Goal: Find contact information: Find contact information

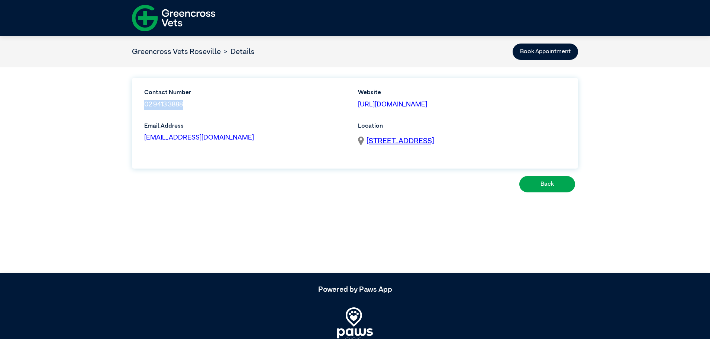
click at [180, 19] on img at bounding box center [173, 18] width 83 height 32
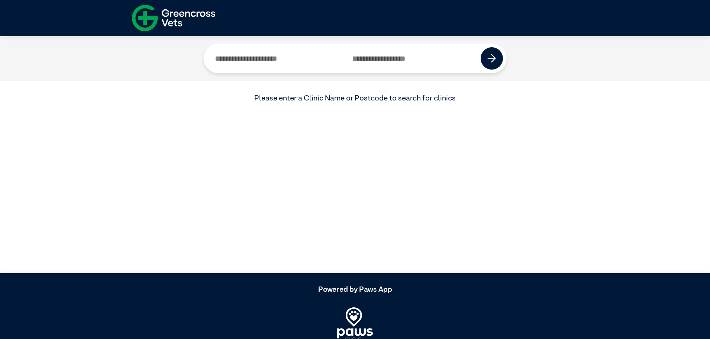
click at [396, 57] on input "Search by Postcode" at bounding box center [412, 59] width 137 height 30
type input "*"
type input "****"
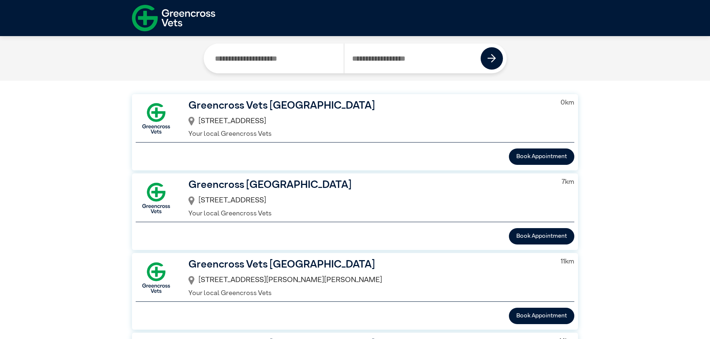
click at [332, 106] on h3 "Greencross Vets [GEOGRAPHIC_DATA]" at bounding box center [369, 106] width 360 height 16
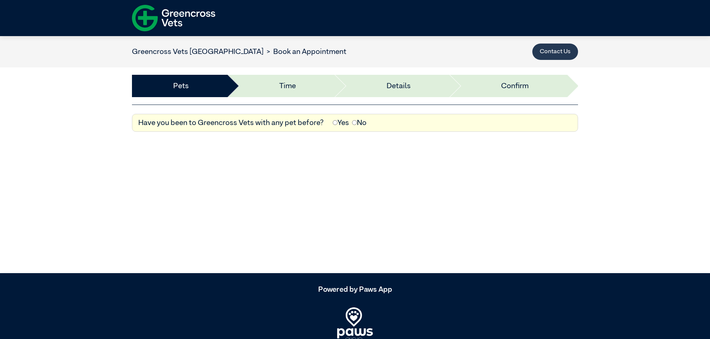
click at [552, 58] on button "Contact Us" at bounding box center [555, 52] width 46 height 16
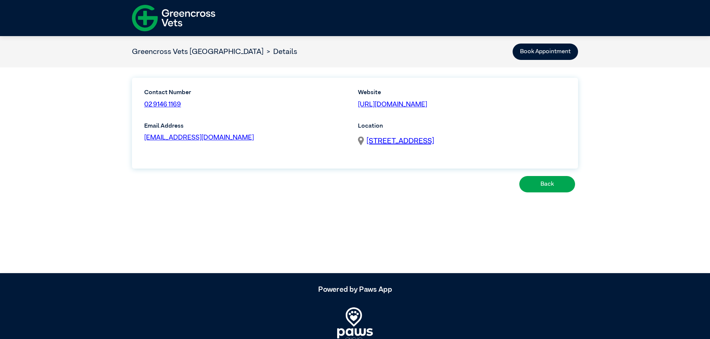
drag, startPoint x: 313, startPoint y: 137, endPoint x: 144, endPoint y: 133, distance: 169.2
click at [144, 133] on div "Email Address [EMAIL_ADDRESS][DOMAIN_NAME]" at bounding box center [248, 140] width 214 height 36
copy link "[EMAIL_ADDRESS][DOMAIN_NAME]"
drag, startPoint x: 213, startPoint y: 100, endPoint x: 144, endPoint y: 107, distance: 69.1
click at [144, 107] on div "Contact Number 02 9146 1169" at bounding box center [194, 101] width 109 height 27
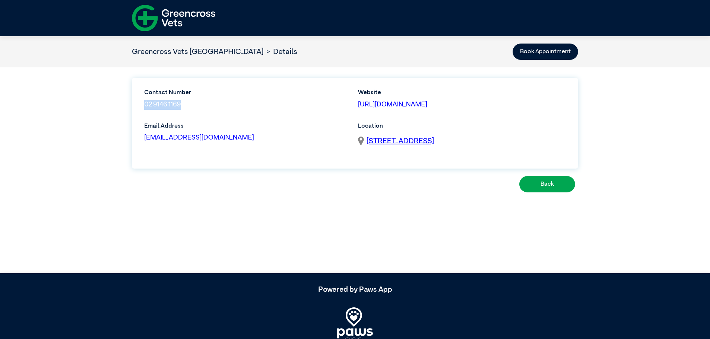
copy link "02 9146 1169"
click at [189, 8] on img at bounding box center [173, 18] width 83 height 32
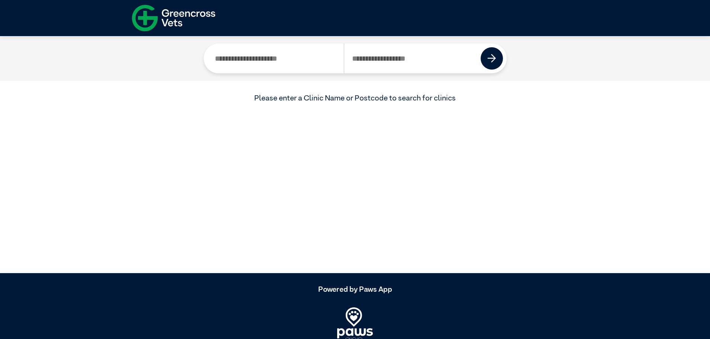
click at [363, 57] on input "Search by Postcode" at bounding box center [412, 59] width 137 height 30
type input "****"
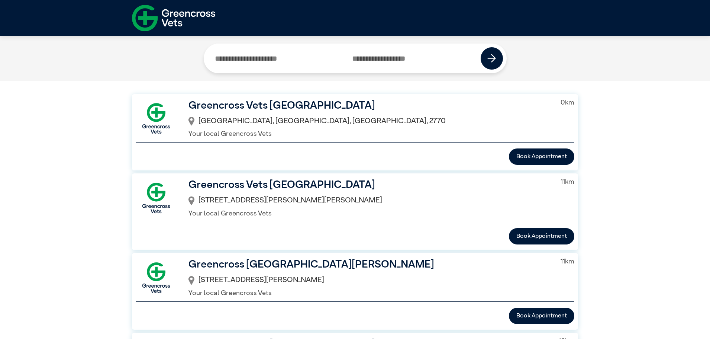
click at [286, 104] on h3 "Greencross Vets [GEOGRAPHIC_DATA]" at bounding box center [369, 106] width 360 height 16
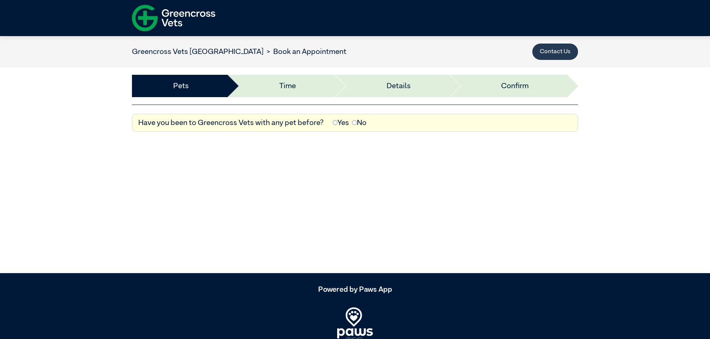
click at [542, 51] on button "Contact Us" at bounding box center [555, 52] width 46 height 16
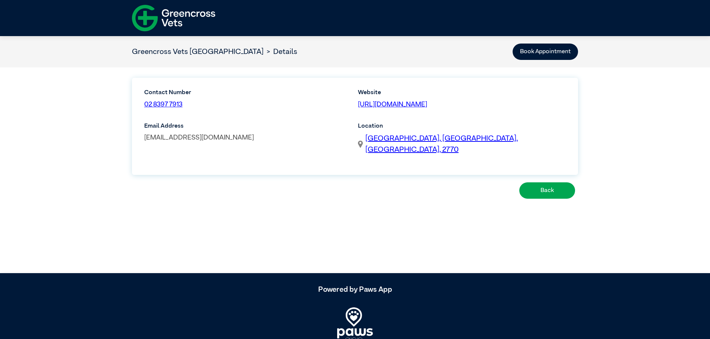
drag, startPoint x: 288, startPoint y: 140, endPoint x: 146, endPoint y: 141, distance: 142.4
click at [146, 141] on p "[EMAIL_ADDRESS][DOMAIN_NAME]" at bounding box center [248, 138] width 208 height 10
copy link "[EMAIL_ADDRESS][DOMAIN_NAME]"
